Goal: Task Accomplishment & Management: Manage account settings

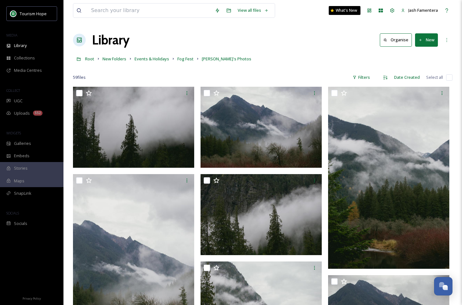
scroll to position [128, 0]
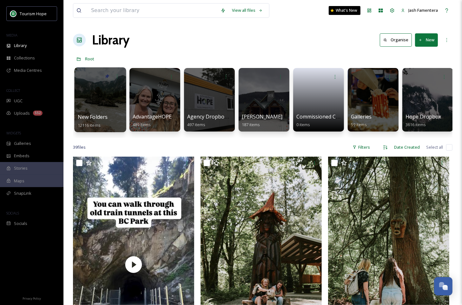
click at [108, 119] on div "New Folders 12116 items" at bounding box center [100, 121] width 45 height 16
click at [102, 120] on span "New Folders" at bounding box center [93, 116] width 30 height 7
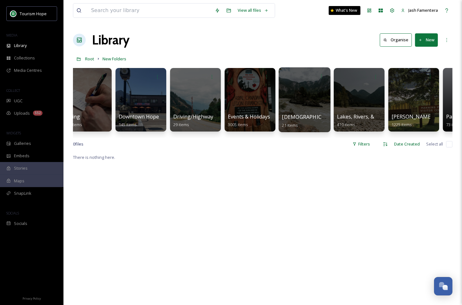
scroll to position [0, 351]
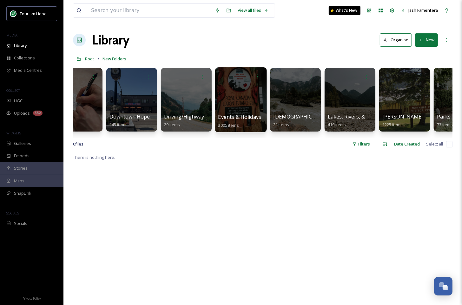
click at [231, 93] on div at bounding box center [241, 99] width 52 height 65
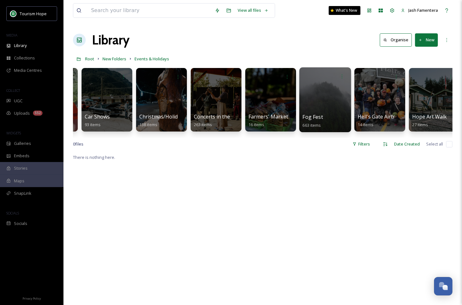
scroll to position [0, 159]
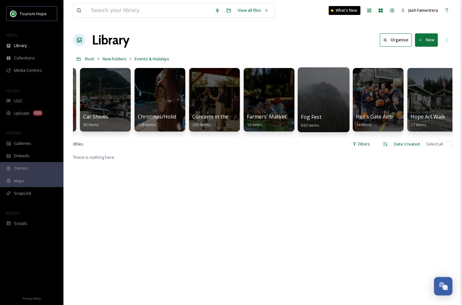
click at [308, 98] on div at bounding box center [324, 99] width 52 height 65
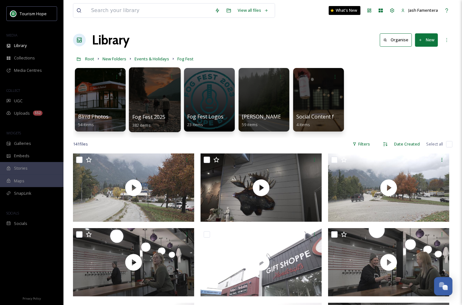
click at [155, 93] on div at bounding box center [155, 99] width 52 height 65
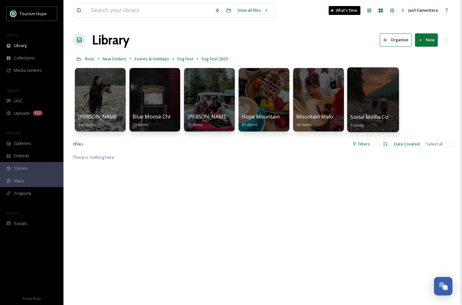
click at [363, 100] on div at bounding box center [374, 99] width 52 height 65
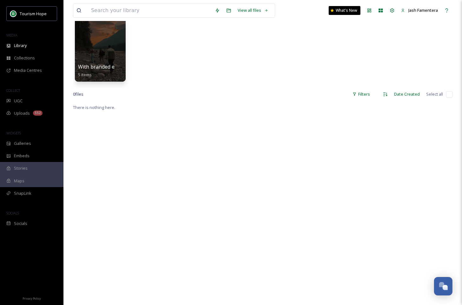
scroll to position [60, 0]
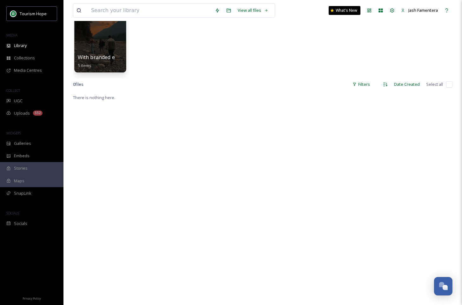
click at [115, 52] on div "With branded ending 5 items" at bounding box center [100, 40] width 52 height 65
click at [92, 40] on div at bounding box center [100, 40] width 52 height 65
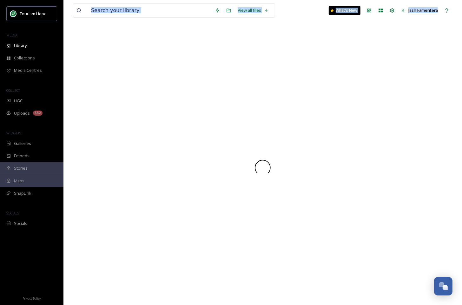
click at [92, 40] on div at bounding box center [263, 167] width 380 height 274
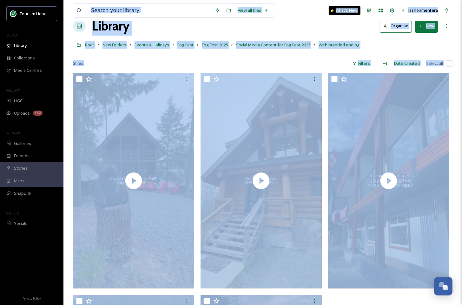
scroll to position [13, 0]
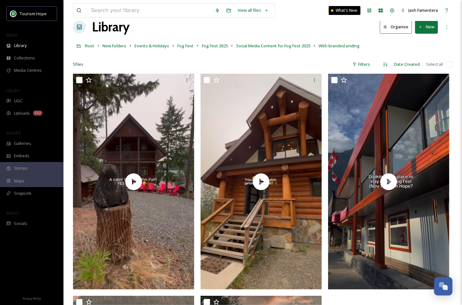
click at [142, 56] on div at bounding box center [263, 55] width 380 height 6
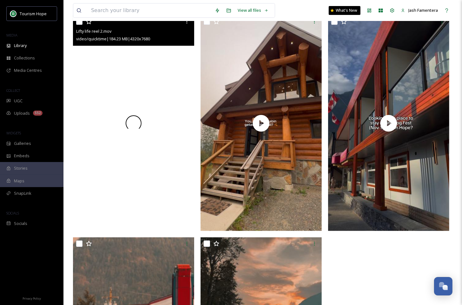
scroll to position [91, 0]
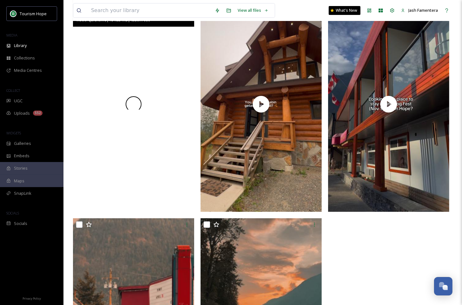
click at [172, 101] on div at bounding box center [133, 104] width 121 height 216
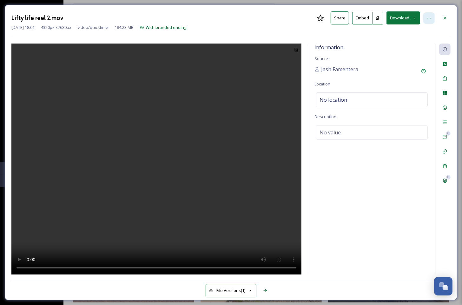
click at [429, 18] on icon at bounding box center [429, 18] width 5 height 5
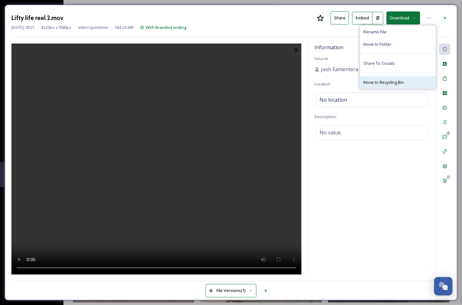
click at [389, 84] on span "Move to Recycling Bin" at bounding box center [384, 82] width 41 height 6
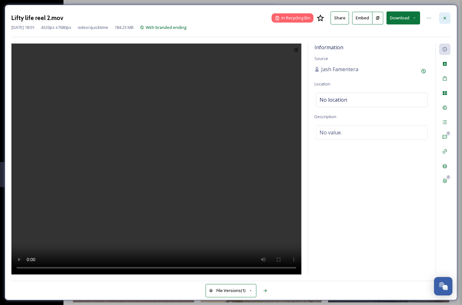
click at [443, 18] on icon at bounding box center [445, 18] width 5 height 5
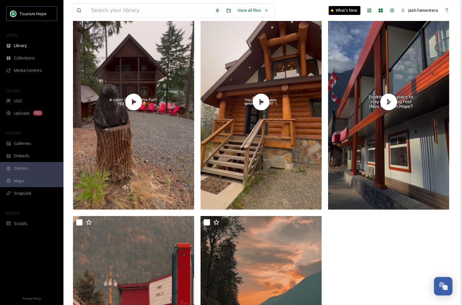
scroll to position [115, 0]
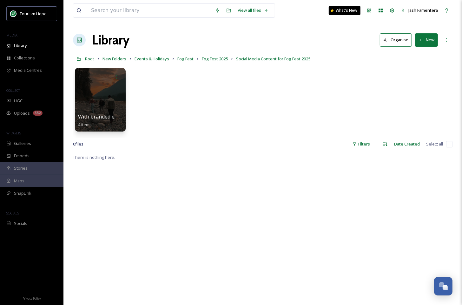
click at [430, 40] on button "New" at bounding box center [426, 39] width 23 height 13
click at [422, 55] on span "File Upload" at bounding box center [424, 55] width 21 height 6
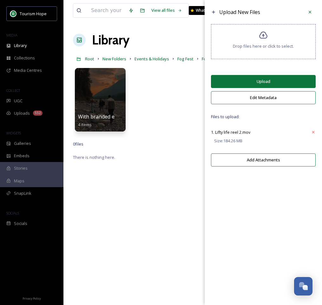
click at [286, 78] on button "Upload" at bounding box center [263, 81] width 105 height 13
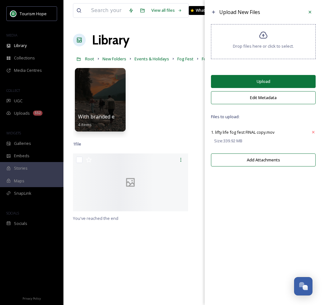
click at [267, 81] on button "Upload" at bounding box center [263, 81] width 105 height 13
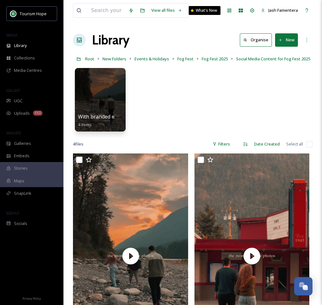
click at [286, 38] on button "New" at bounding box center [286, 39] width 23 height 13
click at [275, 58] on div "File Upload" at bounding box center [280, 55] width 36 height 12
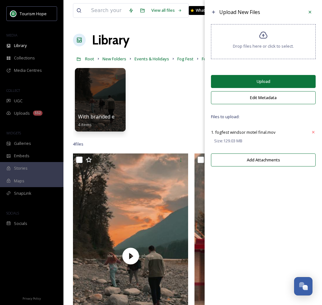
click at [265, 79] on button "Upload" at bounding box center [263, 81] width 105 height 13
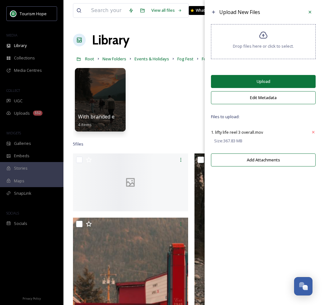
click at [269, 81] on button "Upload" at bounding box center [263, 81] width 105 height 13
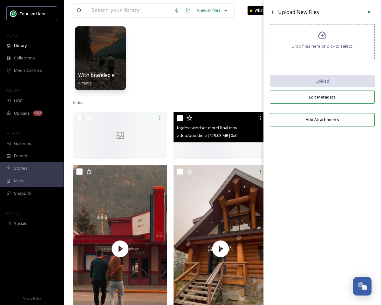
scroll to position [71, 0]
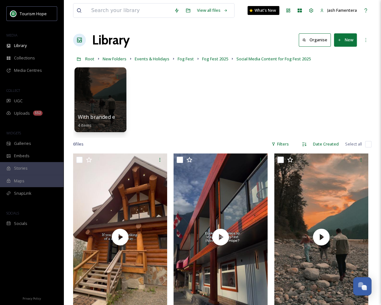
click at [114, 93] on div at bounding box center [100, 99] width 52 height 65
click at [120, 72] on div at bounding box center [117, 77] width 12 height 12
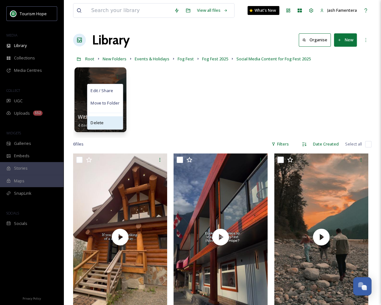
click at [107, 120] on div "Delete" at bounding box center [104, 122] width 35 height 13
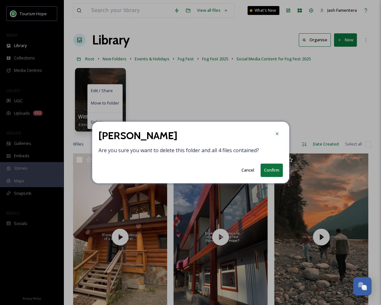
click at [276, 167] on button "Confirm" at bounding box center [271, 170] width 22 height 13
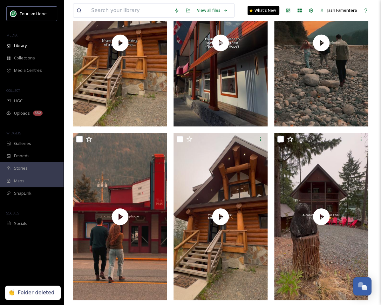
scroll to position [133, 0]
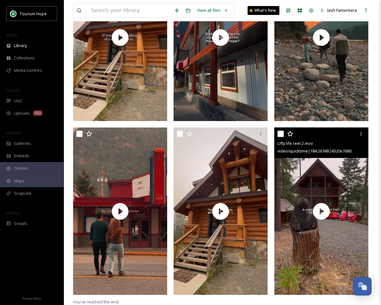
click at [282, 134] on input "checkbox" at bounding box center [280, 134] width 6 height 6
checkbox input "true"
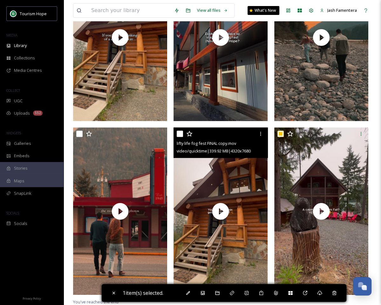
click at [179, 134] on input "checkbox" at bounding box center [180, 134] width 6 height 6
checkbox input "true"
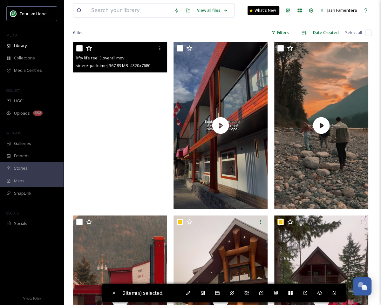
scroll to position [21, 0]
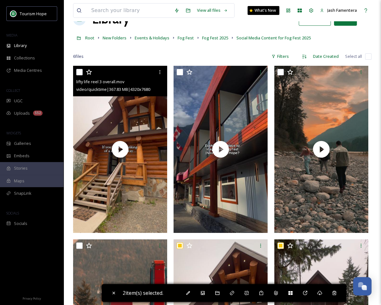
click at [78, 73] on input "checkbox" at bounding box center [79, 72] width 6 height 6
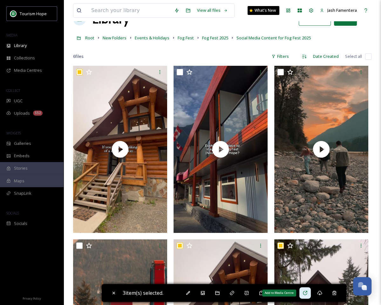
click at [307, 292] on icon at bounding box center [305, 293] width 4 height 4
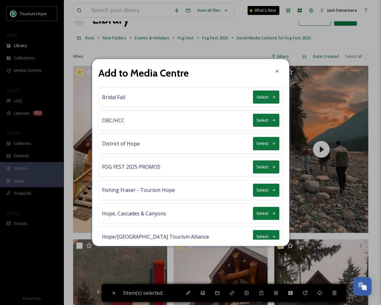
click at [263, 164] on button "Select" at bounding box center [266, 166] width 26 height 13
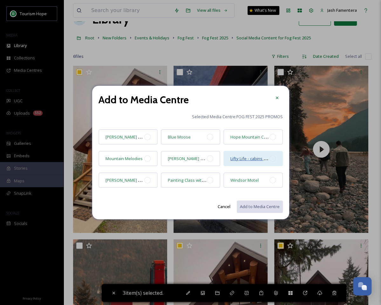
click at [243, 158] on span "Lifty Life - cabins [GEOGRAPHIC_DATA]" at bounding box center [266, 158] width 73 height 6
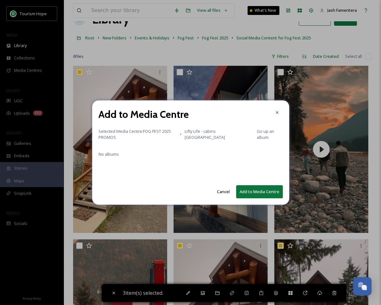
click at [262, 194] on button "Add to Media Centre" at bounding box center [259, 191] width 47 height 13
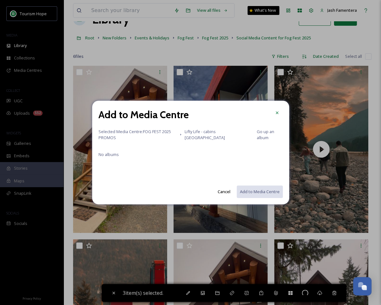
checkbox input "false"
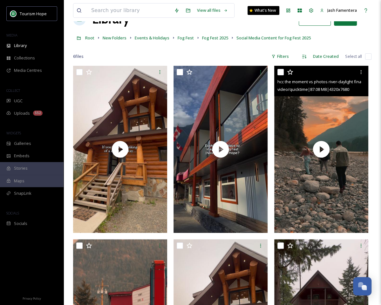
click at [279, 71] on input "checkbox" at bounding box center [280, 72] width 6 height 6
checkbox input "true"
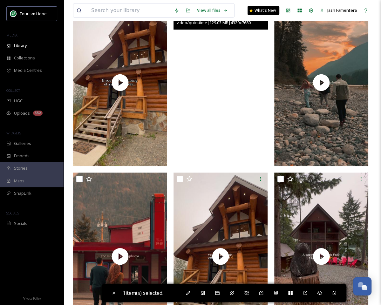
scroll to position [114, 0]
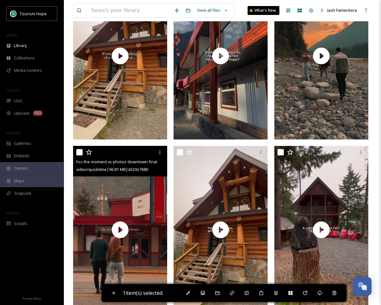
click at [78, 153] on input "checkbox" at bounding box center [79, 152] width 6 height 6
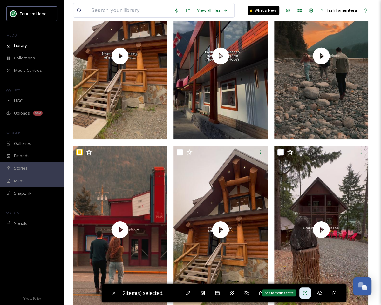
click at [307, 290] on icon at bounding box center [304, 292] width 5 height 5
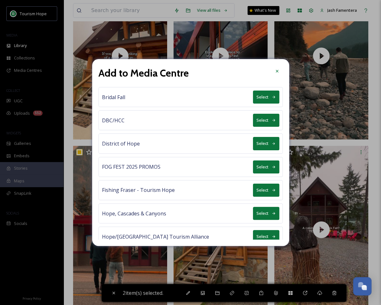
click at [263, 166] on button "Select" at bounding box center [266, 166] width 26 height 13
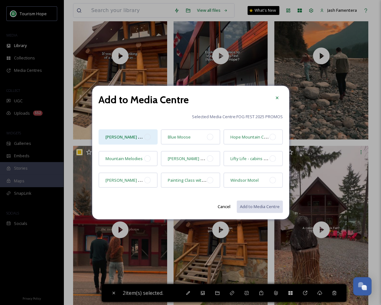
click at [151, 137] on div "Jaimie Griffin Photography" at bounding box center [127, 136] width 59 height 15
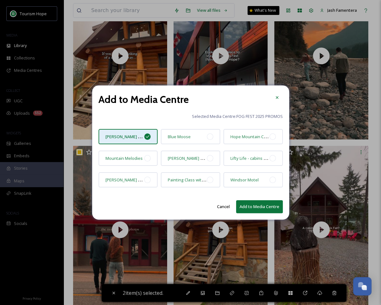
click at [262, 203] on button "Add to Media Centre" at bounding box center [259, 206] width 47 height 13
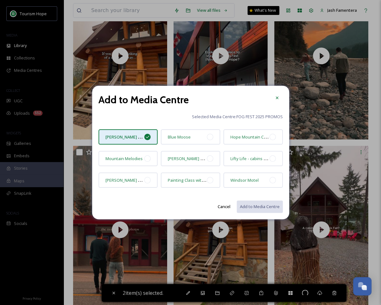
checkbox input "false"
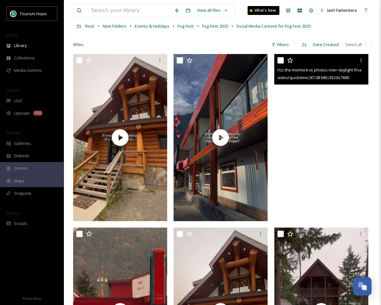
scroll to position [0, 0]
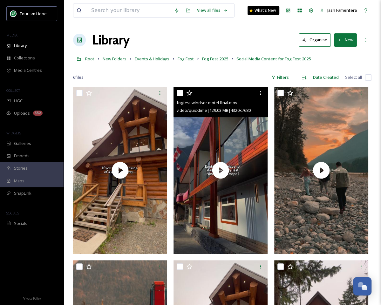
click at [179, 92] on input "checkbox" at bounding box center [180, 93] width 6 height 6
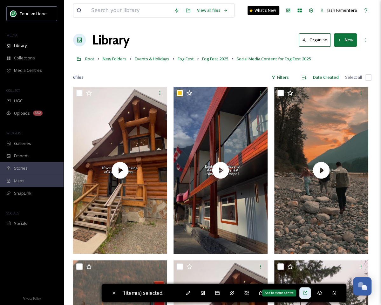
click at [305, 287] on div "Add to Media Centre" at bounding box center [304, 292] width 11 height 11
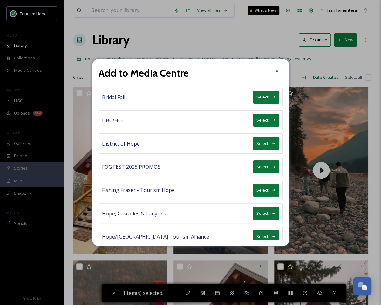
click at [264, 165] on button "Select" at bounding box center [266, 166] width 26 height 13
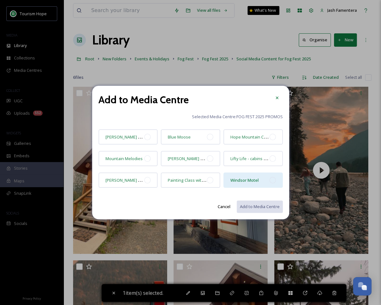
click at [242, 176] on div "Windsor Motel" at bounding box center [244, 180] width 28 height 8
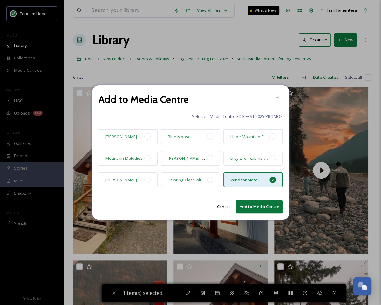
click at [259, 205] on button "Add to Media Centre" at bounding box center [259, 206] width 47 height 13
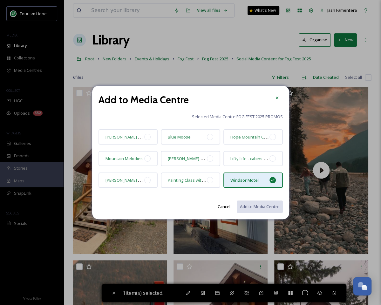
checkbox input "false"
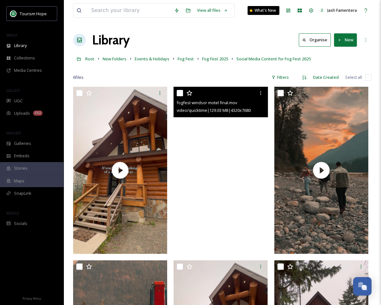
click at [226, 203] on video "fogfest windsor motel final.mov" at bounding box center [220, 170] width 94 height 167
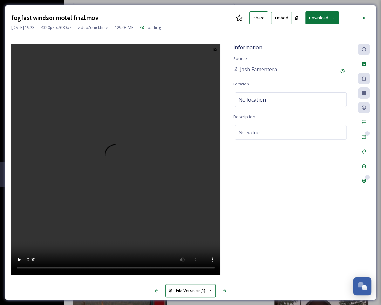
click at [134, 213] on video at bounding box center [115, 159] width 209 height 231
click at [119, 164] on video at bounding box center [115, 159] width 209 height 231
click at [365, 16] on icon at bounding box center [363, 18] width 5 height 5
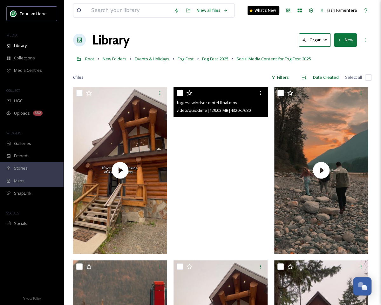
click at [237, 144] on video "fogfest windsor motel final.mov" at bounding box center [220, 170] width 94 height 167
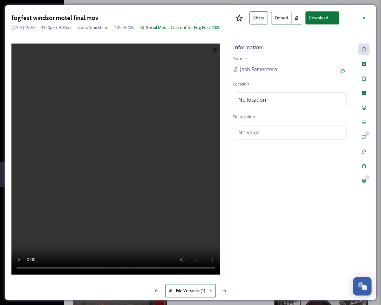
click at [110, 154] on video at bounding box center [115, 159] width 209 height 231
click at [350, 17] on div at bounding box center [347, 17] width 11 height 11
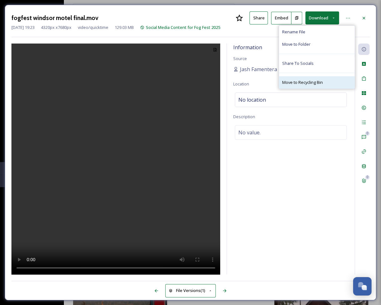
click at [318, 84] on span "Move to Recycling Bin" at bounding box center [302, 82] width 41 height 6
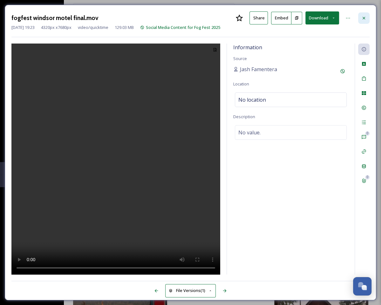
click at [365, 19] on icon at bounding box center [363, 18] width 5 height 5
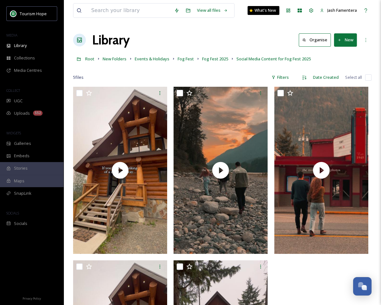
click at [341, 43] on button "New" at bounding box center [345, 39] width 23 height 13
click at [344, 58] on div "File Upload" at bounding box center [339, 55] width 36 height 12
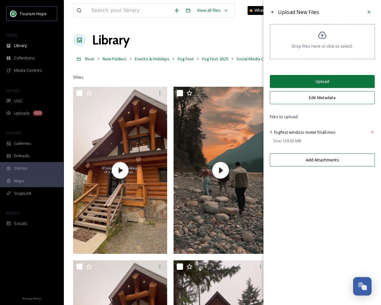
click at [322, 82] on button "Upload" at bounding box center [322, 81] width 105 height 13
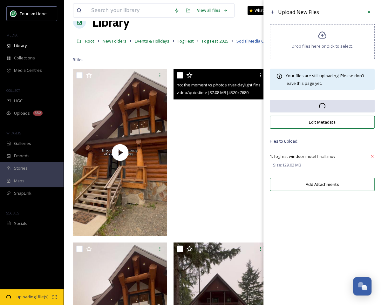
scroll to position [16, 0]
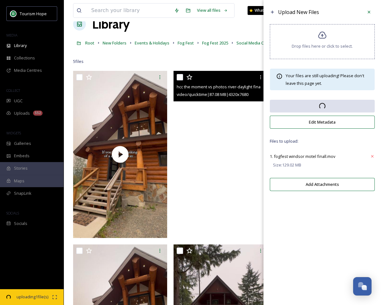
click at [203, 166] on video "hcc the moment vs photos river-daylight final.mov" at bounding box center [220, 154] width 94 height 167
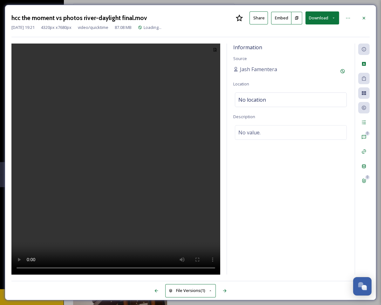
click at [156, 143] on video at bounding box center [115, 159] width 209 height 231
click at [364, 18] on icon at bounding box center [363, 18] width 3 height 3
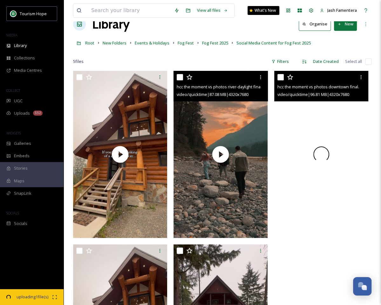
click at [293, 128] on video "hcc the moment vs photos downtown final.mov" at bounding box center [321, 154] width 94 height 167
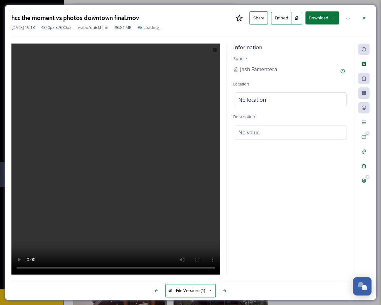
click at [136, 189] on video at bounding box center [115, 159] width 209 height 231
click at [366, 19] on div at bounding box center [363, 17] width 11 height 11
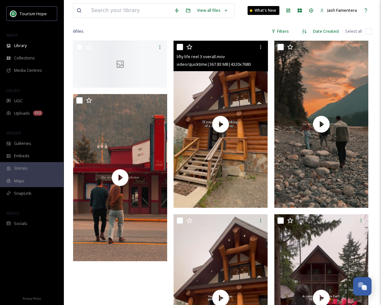
scroll to position [81, 0]
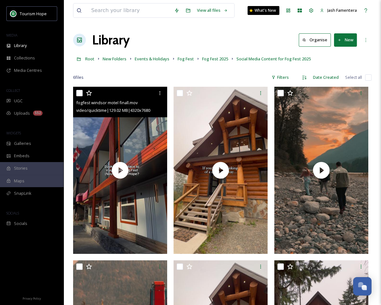
click at [79, 96] on input "checkbox" at bounding box center [79, 93] width 6 height 6
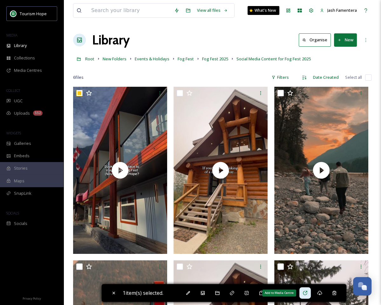
click at [307, 291] on icon at bounding box center [304, 292] width 5 height 5
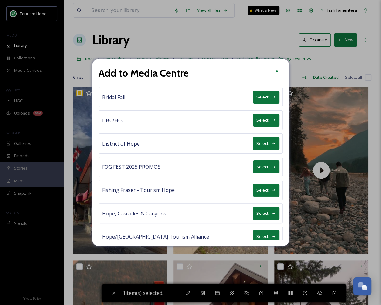
click at [271, 163] on button "Select" at bounding box center [266, 166] width 26 height 13
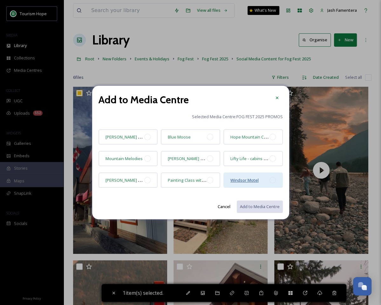
click at [243, 180] on span "Windsor Motel" at bounding box center [244, 180] width 28 height 6
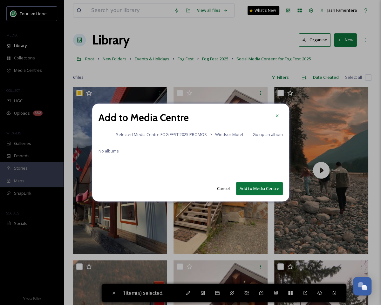
click at [249, 191] on button "Add to Media Centre" at bounding box center [259, 188] width 47 height 13
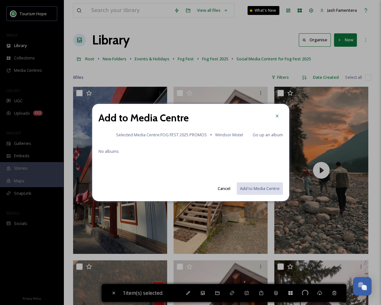
checkbox input "false"
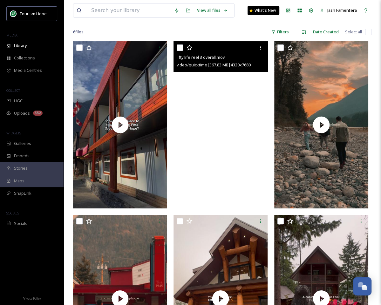
scroll to position [43, 0]
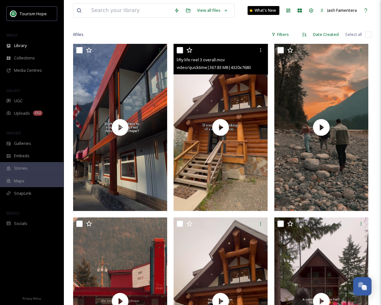
click at [180, 52] on input "checkbox" at bounding box center [180, 50] width 6 height 6
checkbox input "true"
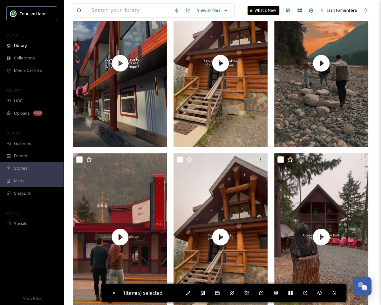
scroll to position [133, 0]
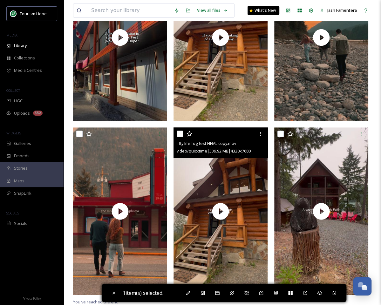
click at [180, 133] on input "checkbox" at bounding box center [180, 134] width 6 height 6
checkbox input "true"
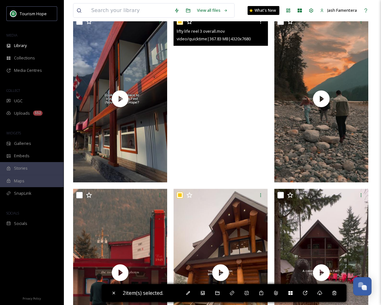
scroll to position [60, 0]
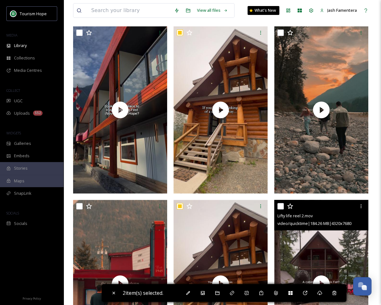
click at [282, 206] on input "checkbox" at bounding box center [280, 206] width 6 height 6
checkbox input "true"
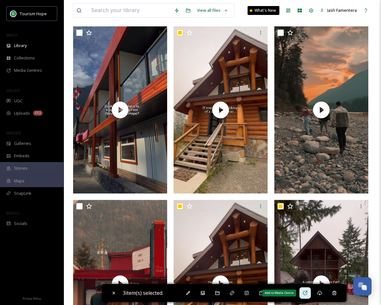
click at [307, 291] on icon at bounding box center [304, 292] width 5 height 5
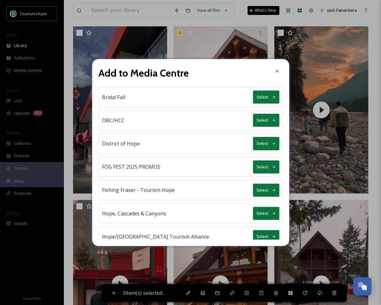
click at [263, 165] on button "Select" at bounding box center [266, 166] width 26 height 13
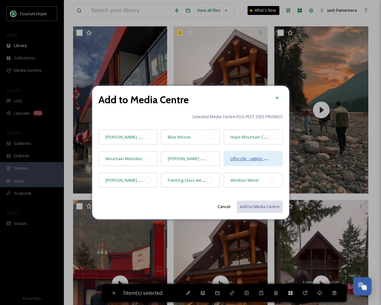
click at [246, 157] on span "Lifty Life - cabins [GEOGRAPHIC_DATA]" at bounding box center [266, 158] width 73 height 6
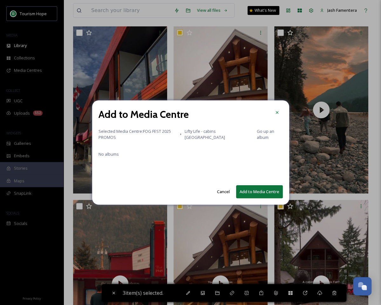
click at [251, 193] on button "Add to Media Centre" at bounding box center [259, 191] width 47 height 13
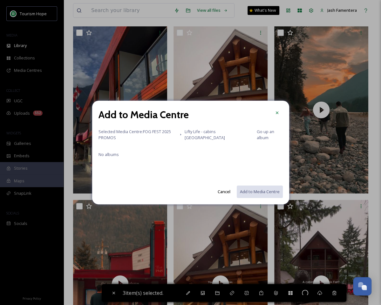
checkbox input "false"
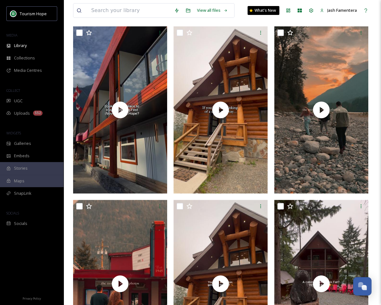
scroll to position [0, 0]
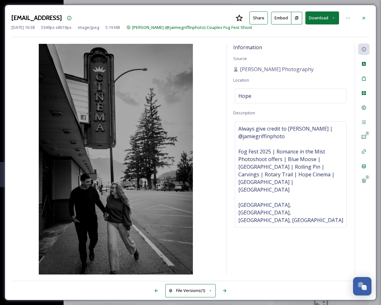
scroll to position [3176, 0]
